Goal: Register for event/course

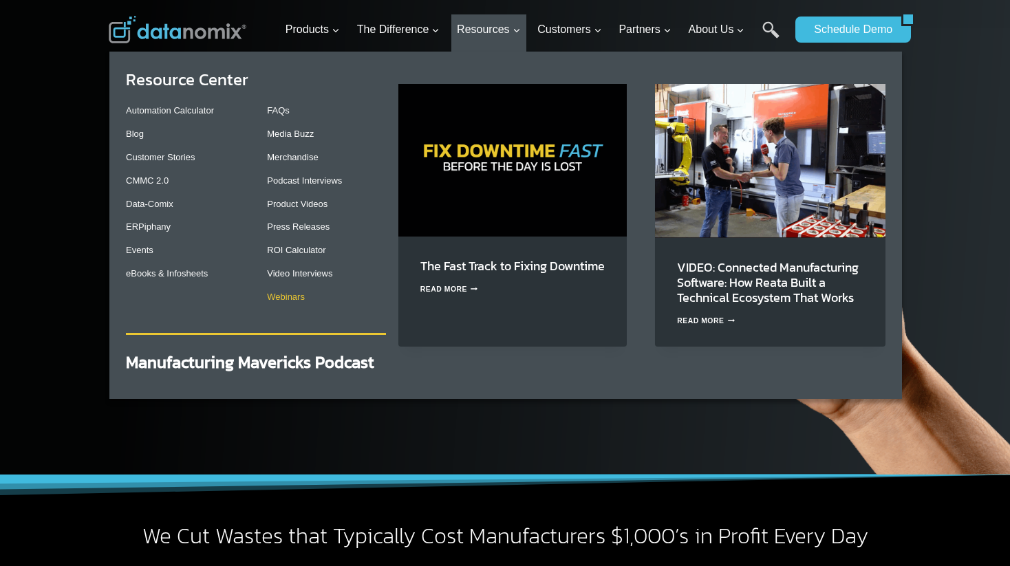
click at [285, 296] on link "Webinars" at bounding box center [286, 297] width 38 height 10
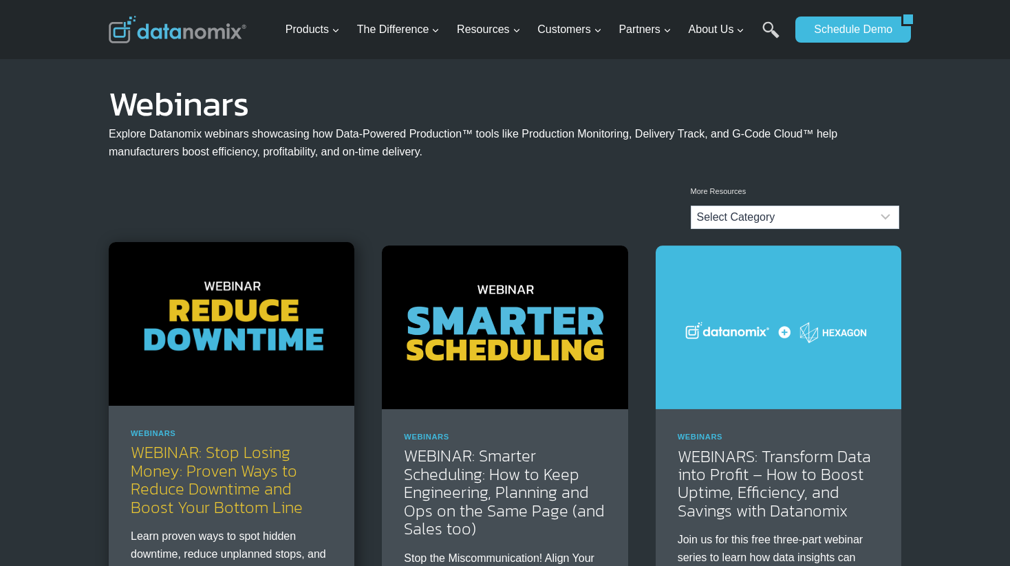
scroll to position [231, 0]
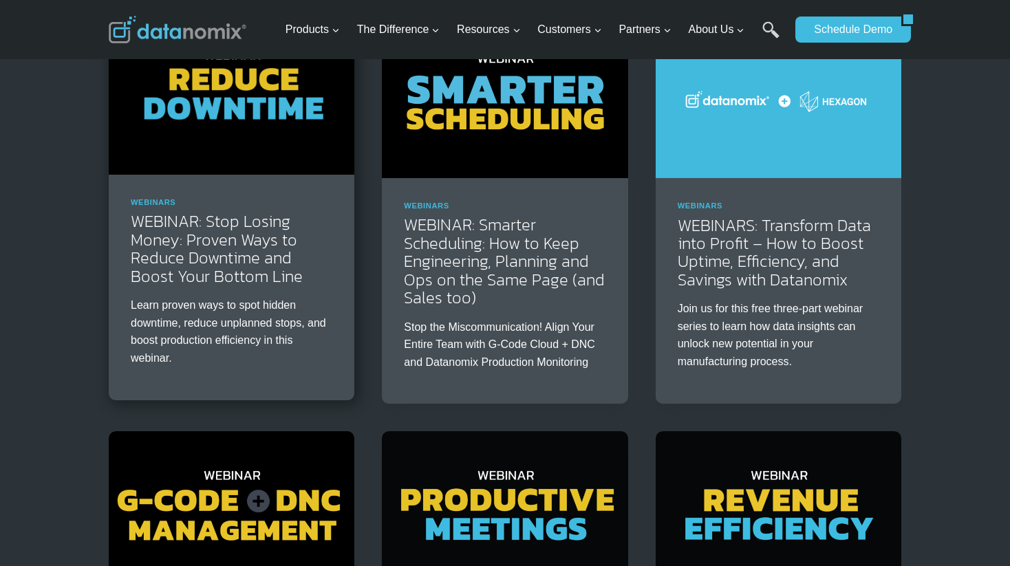
click at [227, 89] on img at bounding box center [232, 93] width 246 height 164
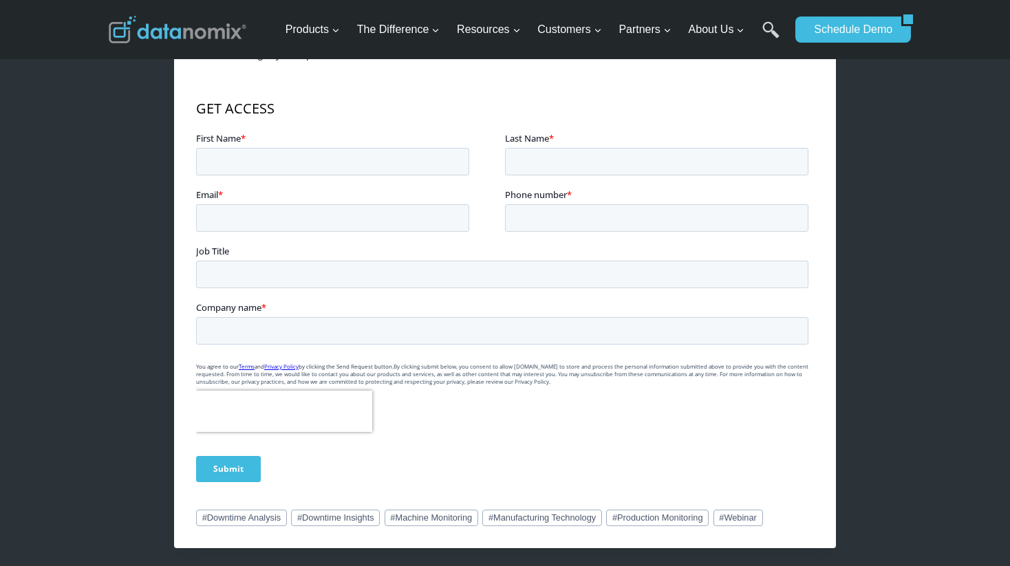
scroll to position [778, 0]
click at [306, 171] on input "First Name *" at bounding box center [332, 161] width 273 height 28
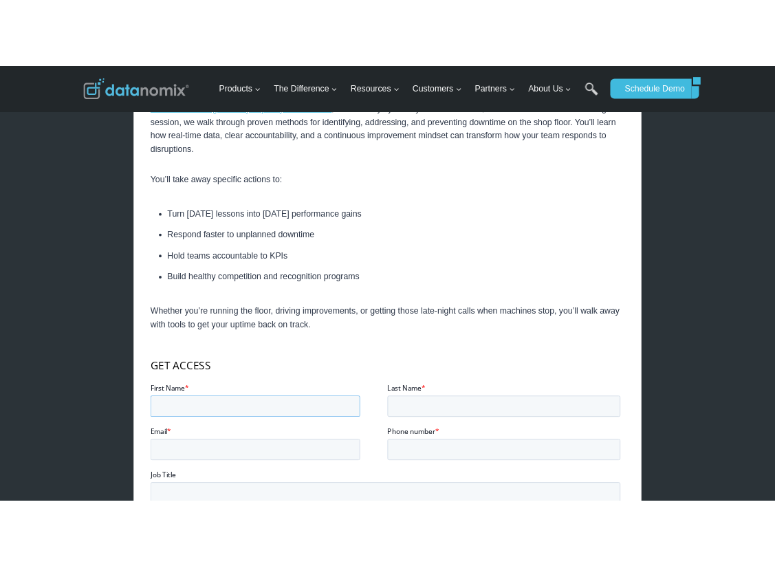
scroll to position [121, 0]
